Goal: Task Accomplishment & Management: Use online tool/utility

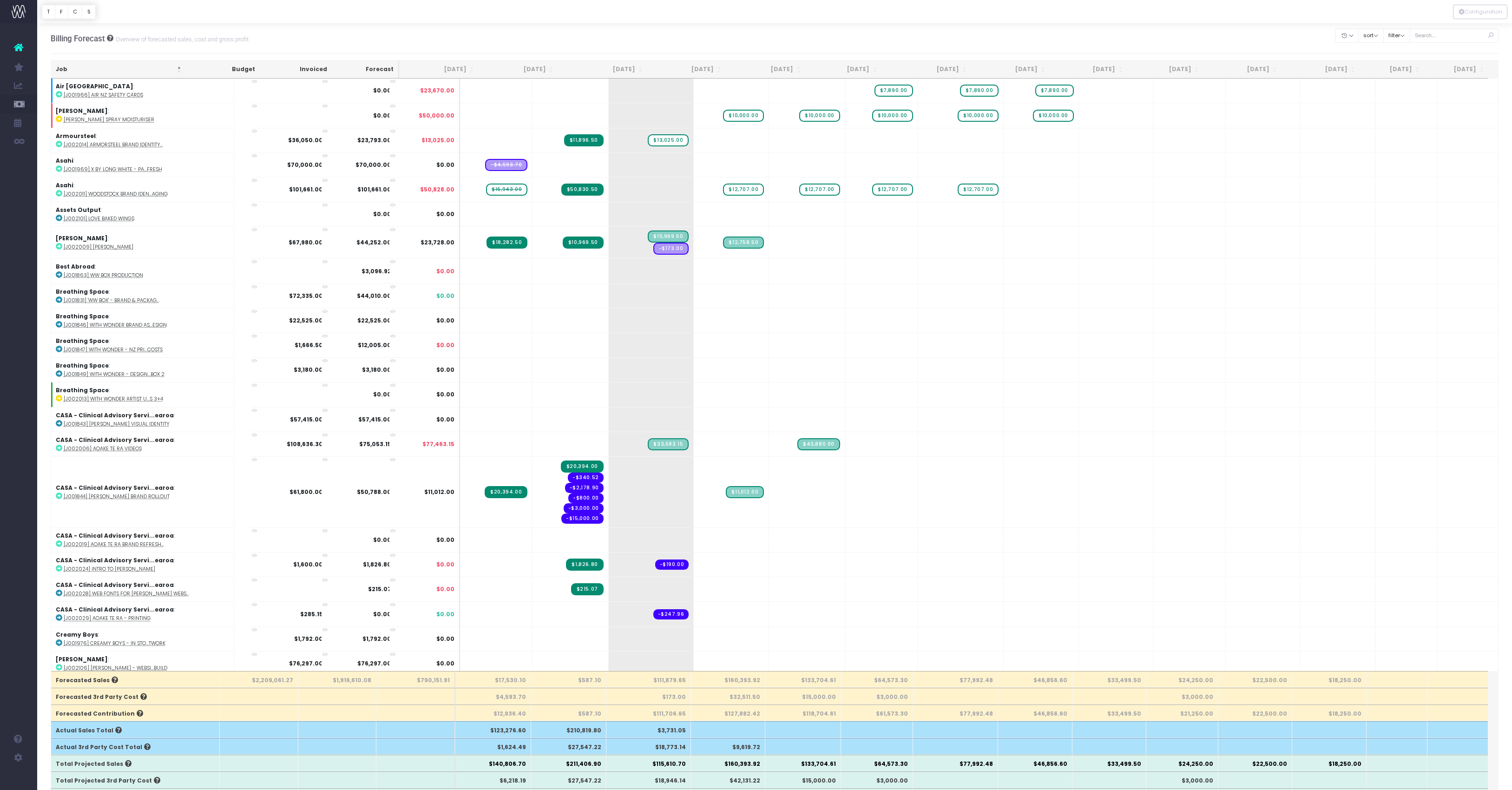
scroll to position [1172, 0]
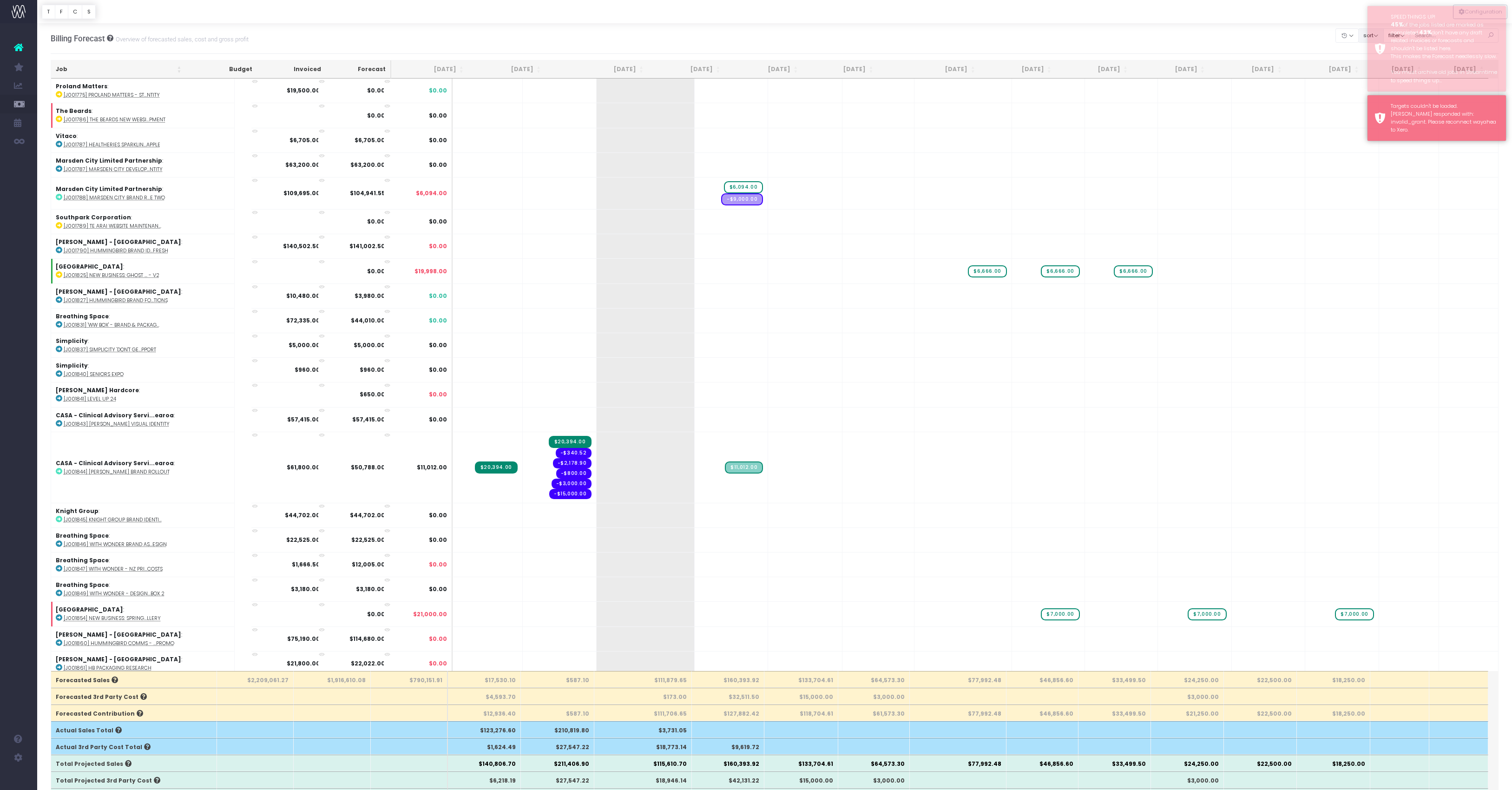
click at [1358, 43] on button "sort" at bounding box center [1371, 35] width 26 height 14
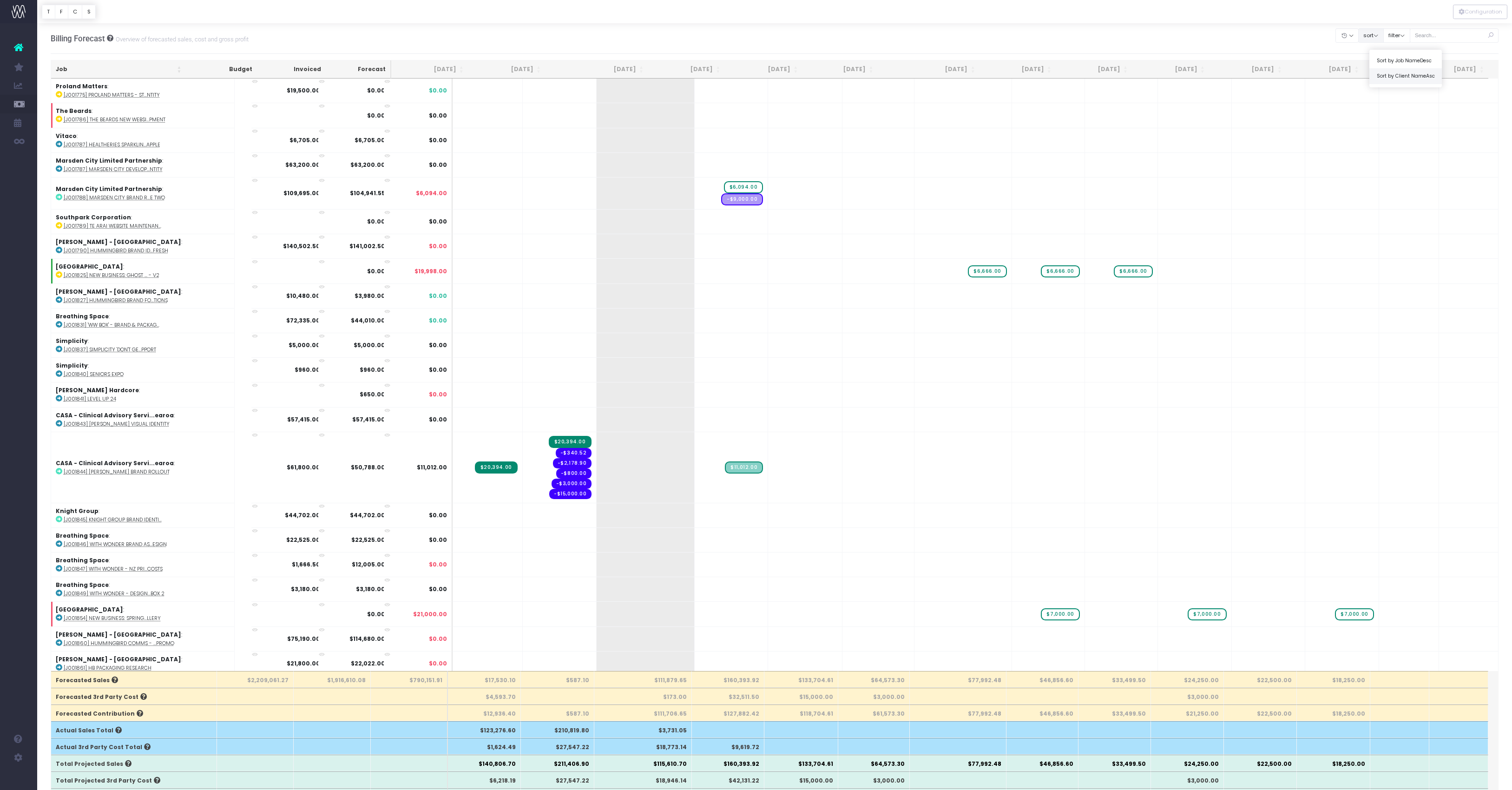
click at [1369, 84] on link "Sort by Client Name Asc" at bounding box center [1405, 76] width 72 height 16
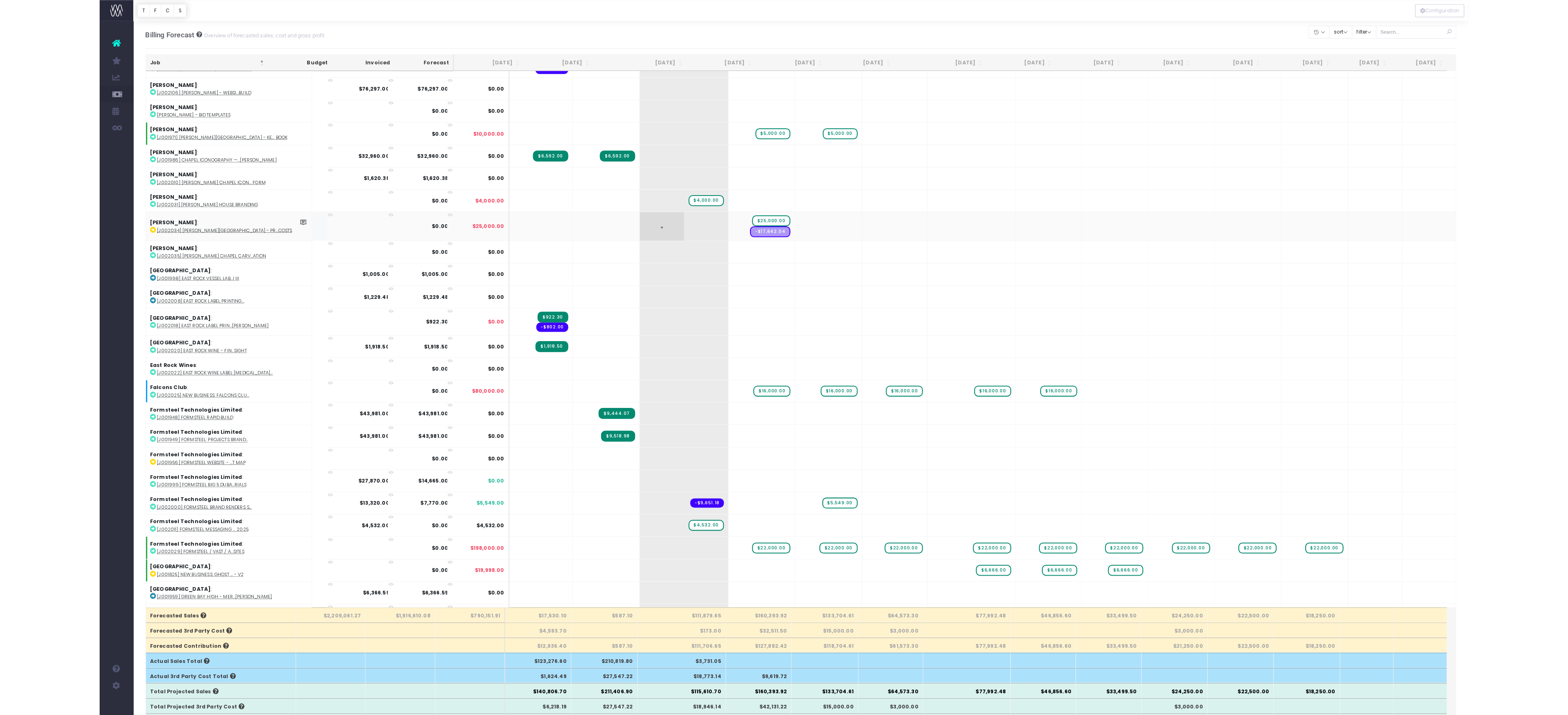
scroll to position [576, 0]
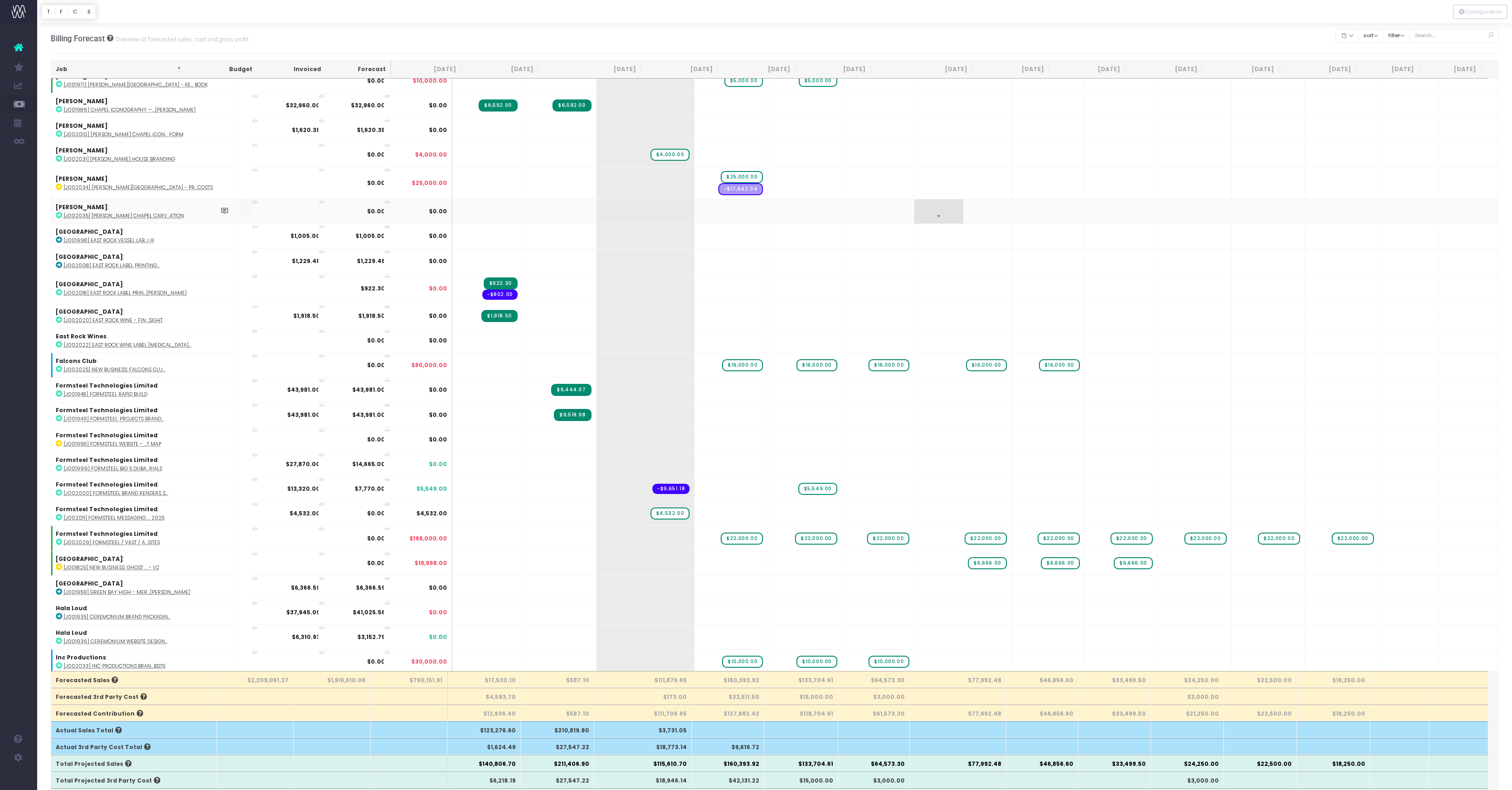
click at [942, 224] on span "+" at bounding box center [939, 211] width 48 height 24
type input "5000"
click at [1022, 445] on body "Oh my... this is bad. wayahead wasn't able to load this page. Please contact su…" at bounding box center [756, 395] width 1512 height 790
click at [1022, 445] on div at bounding box center [756, 395] width 1512 height 790
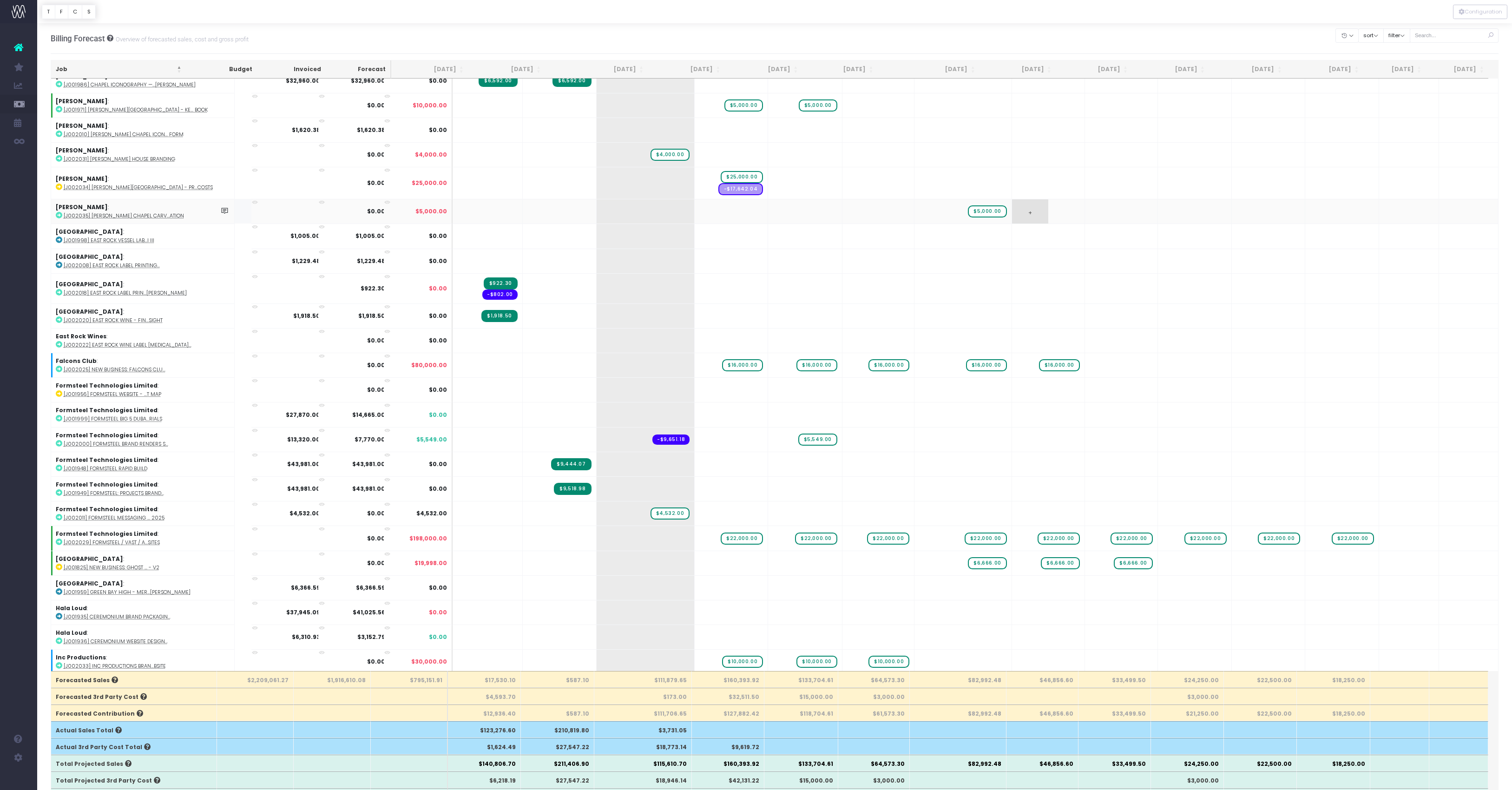
click at [1035, 224] on span "+" at bounding box center [1030, 211] width 37 height 24
type input "5000"
click at [1035, 38] on body "Oh my... this is bad. wayahead wasn't able to load this page. Please contact su…" at bounding box center [756, 395] width 1512 height 790
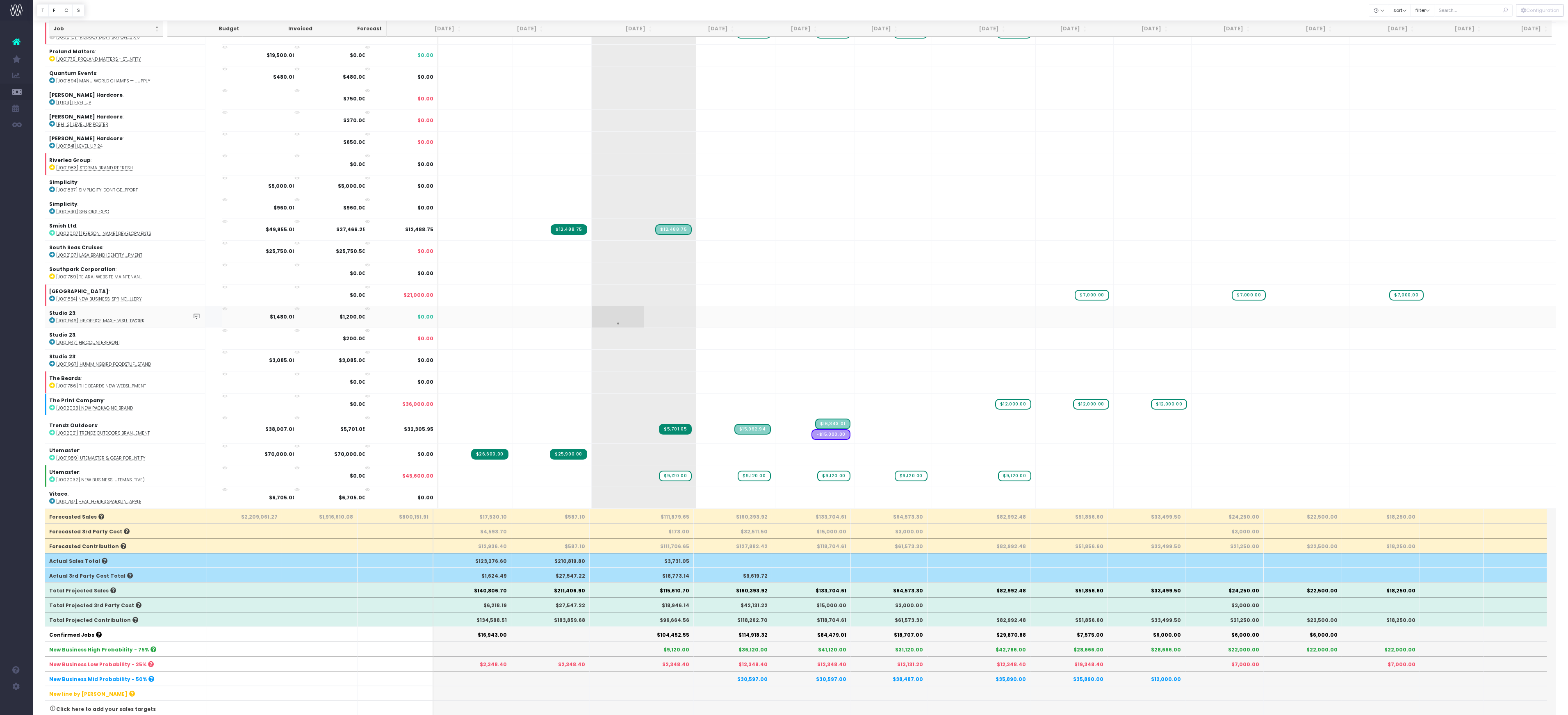
scroll to position [97, 0]
drag, startPoint x: 656, startPoint y: 482, endPoint x: 1081, endPoint y: 480, distance: 425.0
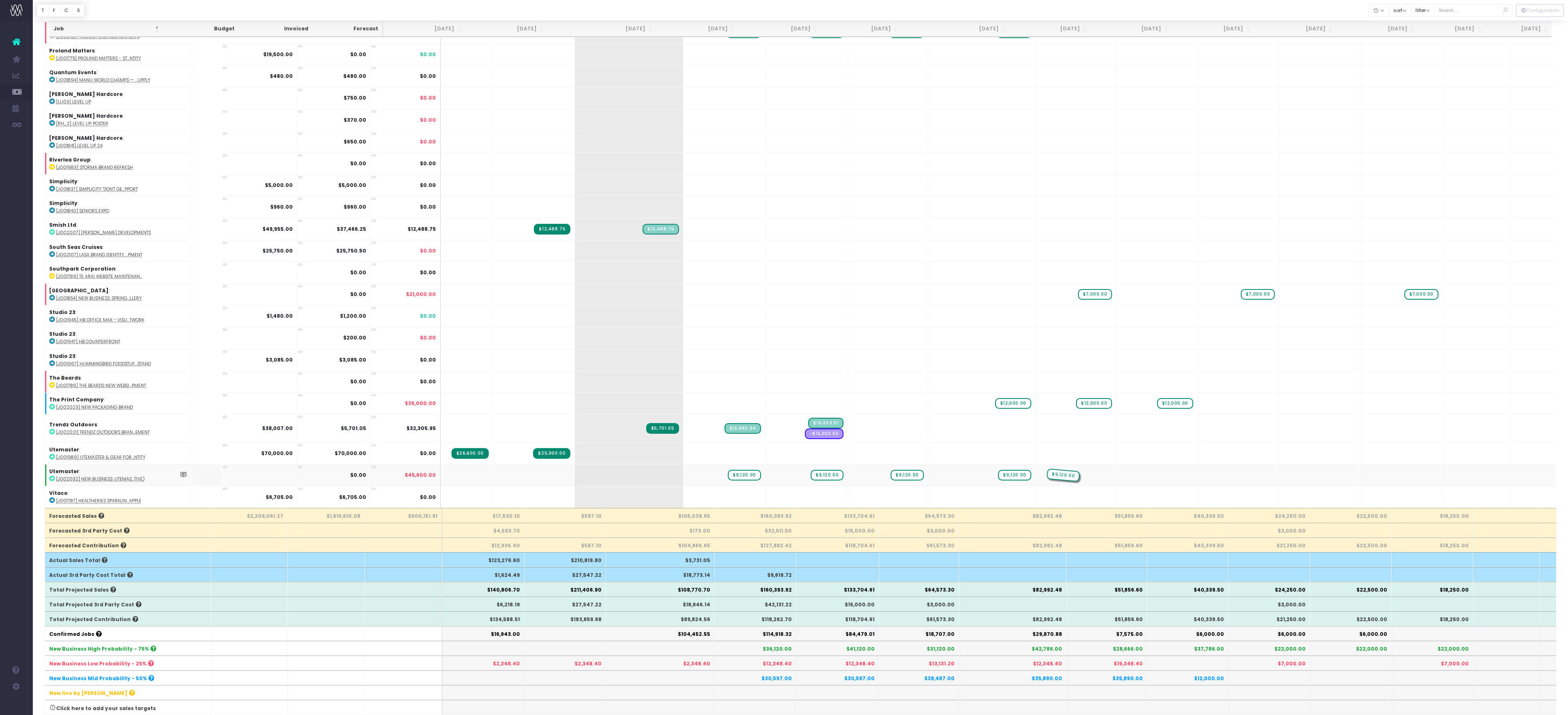
drag, startPoint x: 1200, startPoint y: 479, endPoint x: 1116, endPoint y: 473, distance: 84.2
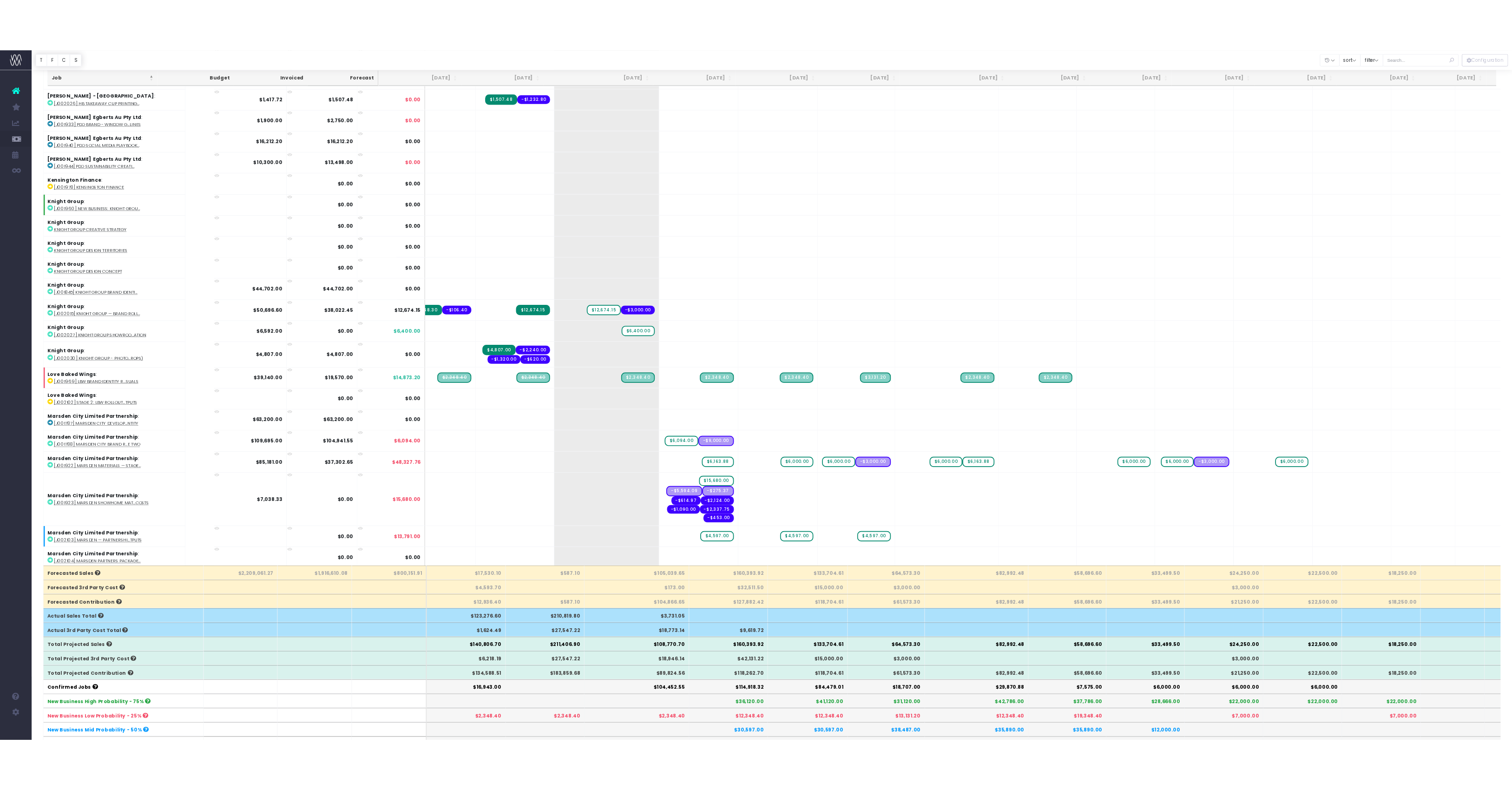
scroll to position [2051, 0]
